Goal: Use online tool/utility: Utilize a website feature to perform a specific function

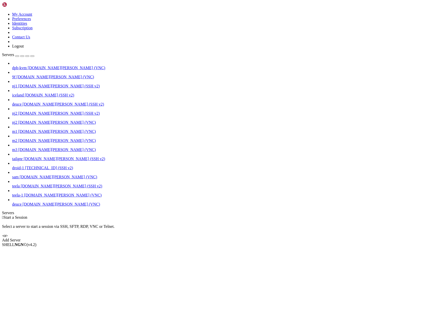
click at [29, 206] on span "[DOMAIN_NAME][PERSON_NAME] (VNC)" at bounding box center [60, 204] width 77 height 4
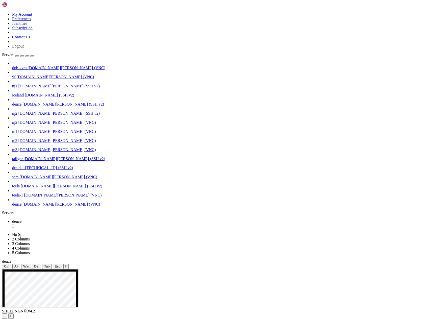
click at [32, 56] on icon "button" at bounding box center [32, 56] width 0 height 0
